Goal: Information Seeking & Learning: Learn about a topic

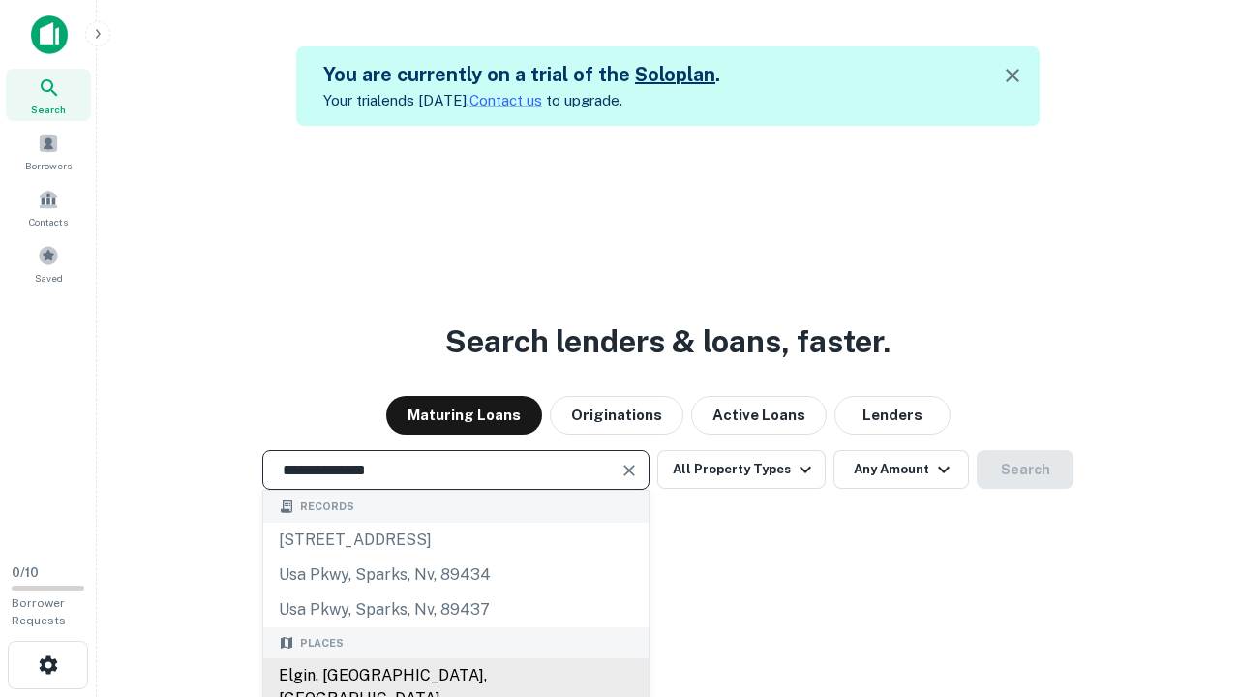
click at [455, 676] on div "Elgin, [GEOGRAPHIC_DATA], [GEOGRAPHIC_DATA]" at bounding box center [455, 687] width 385 height 58
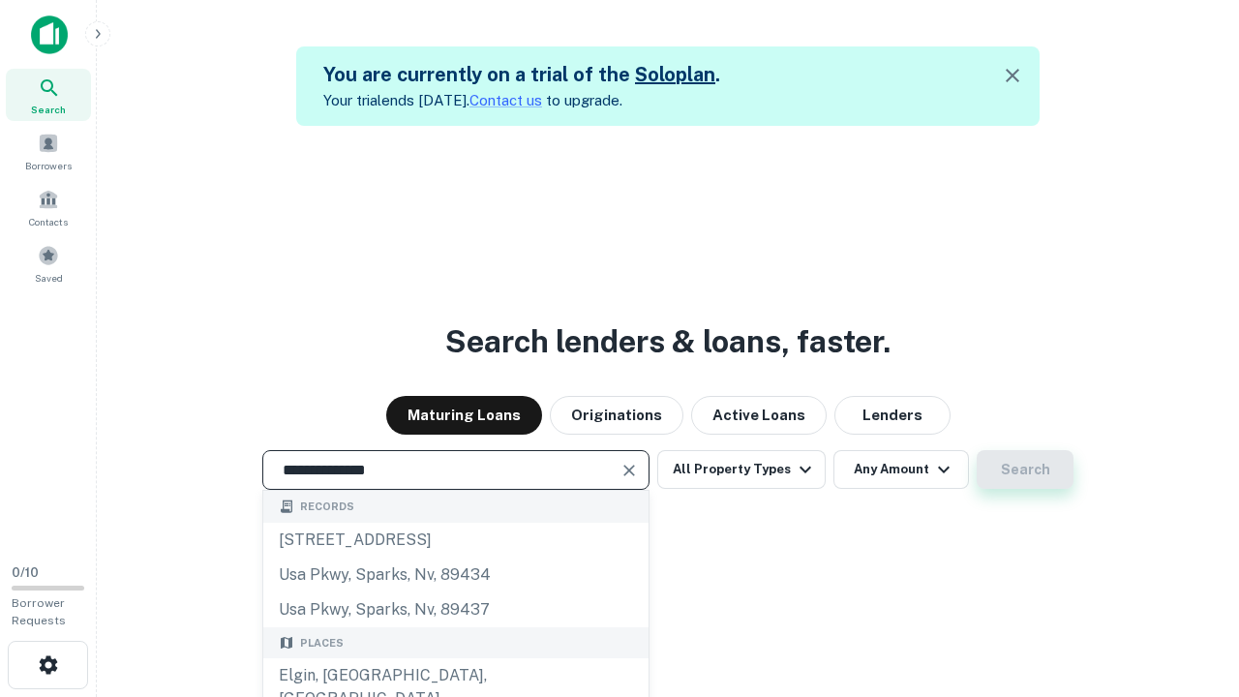
type input "**********"
click at [977, 450] on button "Search" at bounding box center [1025, 469] width 97 height 39
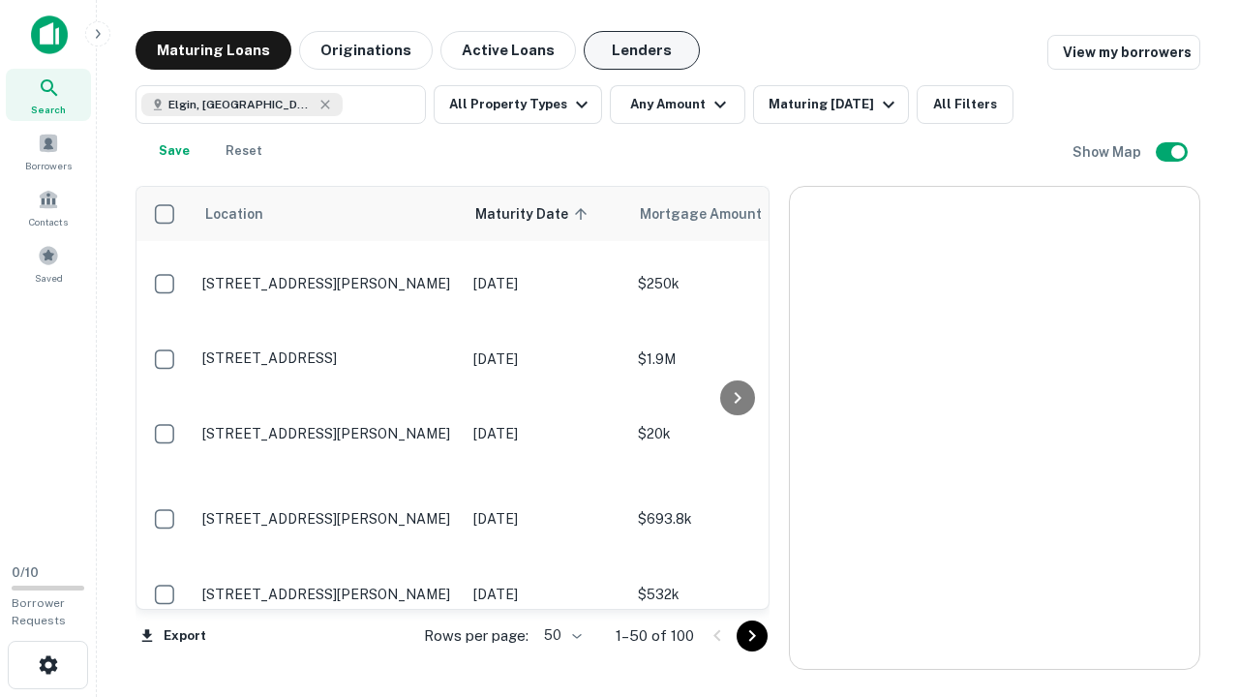
click at [642, 50] on button "Lenders" at bounding box center [642, 50] width 116 height 39
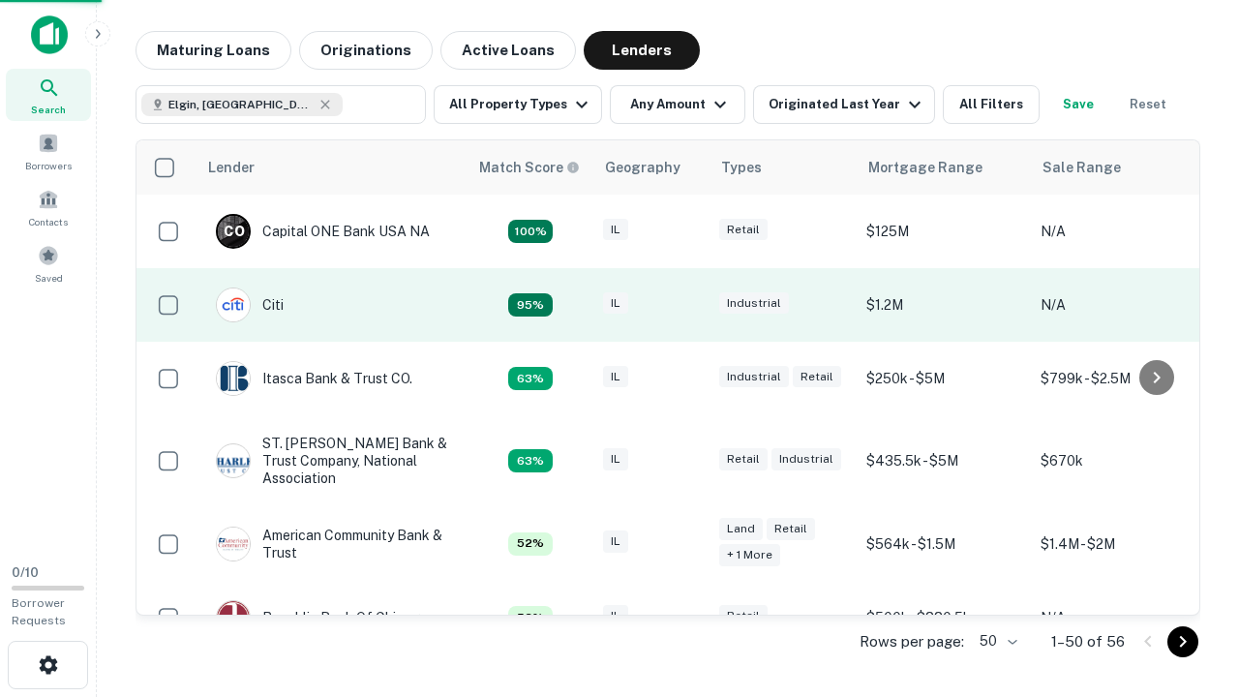
click at [688, 305] on div "IL" at bounding box center [651, 305] width 97 height 26
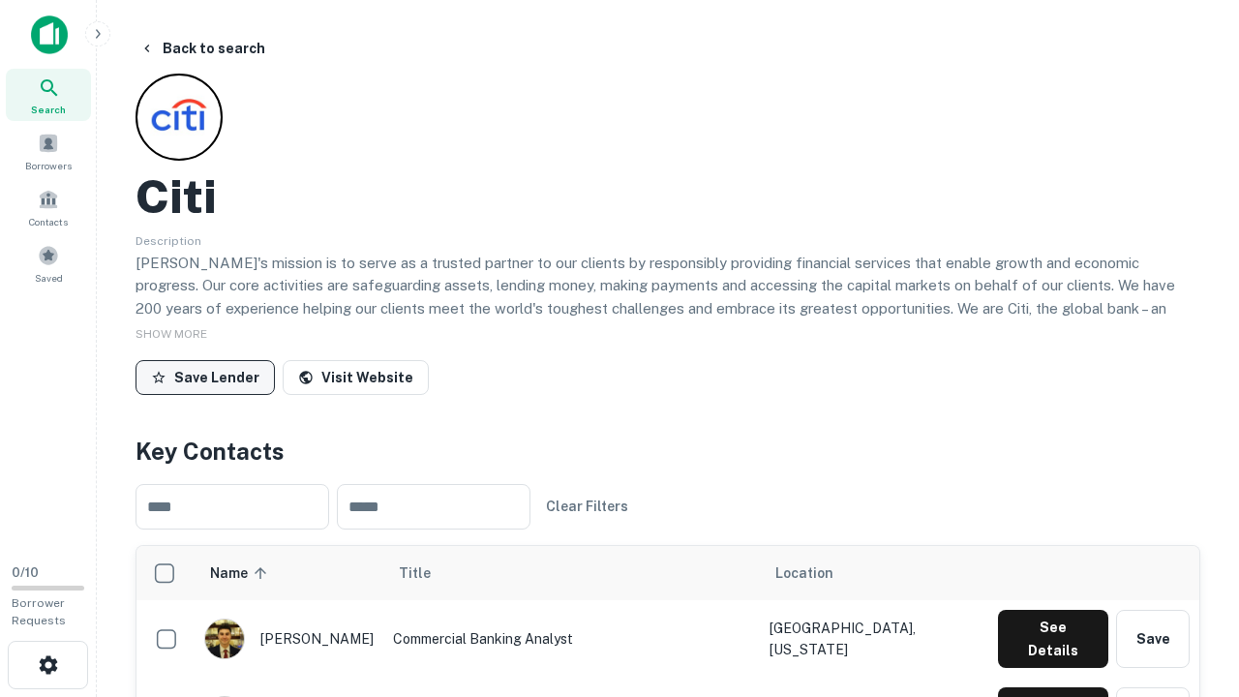
click at [205, 377] on button "Save Lender" at bounding box center [205, 377] width 139 height 35
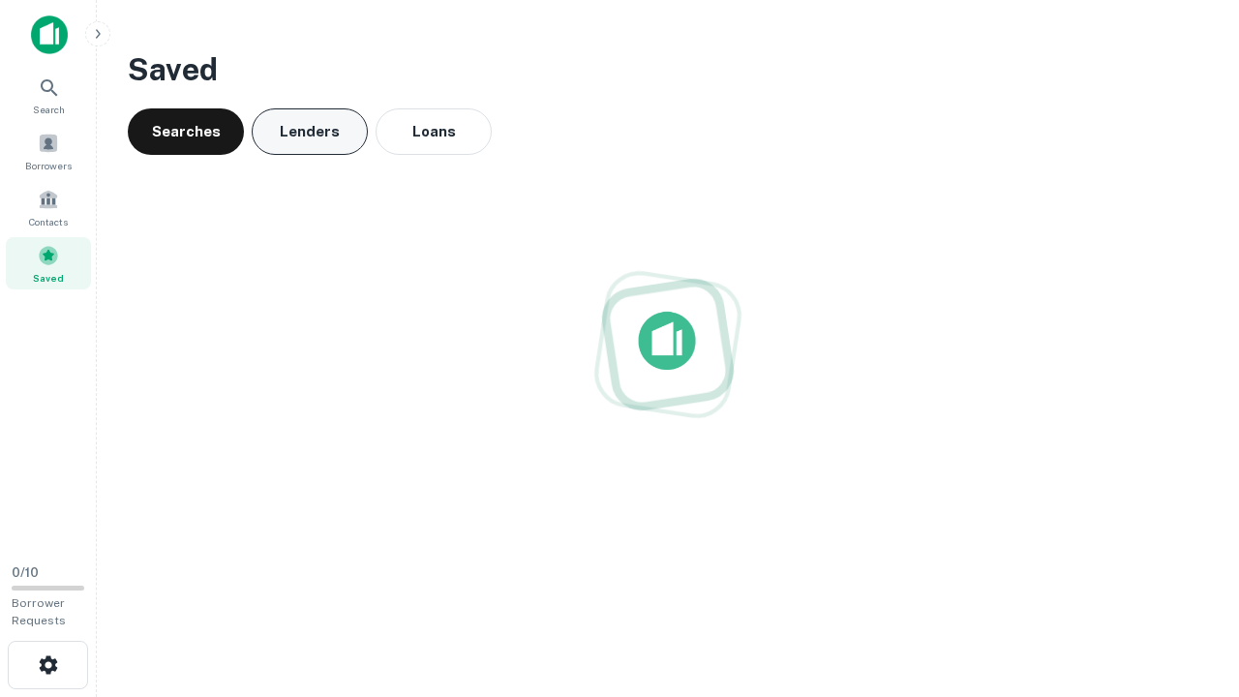
click at [310, 132] on button "Lenders" at bounding box center [310, 131] width 116 height 46
